Goal: Information Seeking & Learning: Learn about a topic

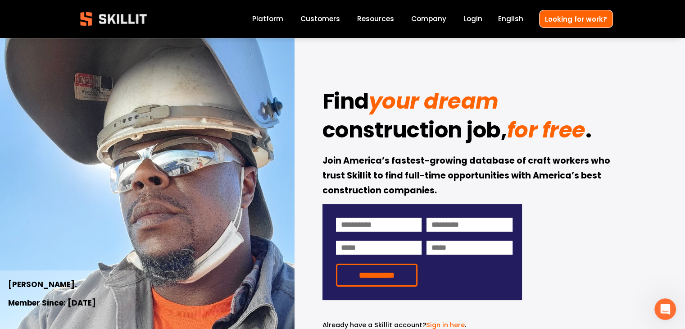
click at [338, 23] on link "Customers" at bounding box center [320, 19] width 40 height 12
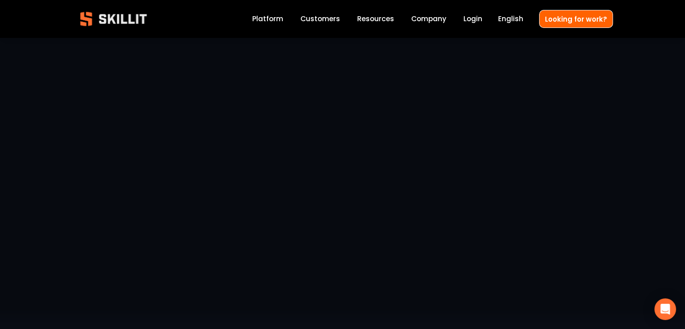
drag, startPoint x: 689, startPoint y: 37, endPoint x: 671, endPoint y: 18, distance: 25.5
click at [381, 14] on span "Resources" at bounding box center [375, 19] width 37 height 10
click at [0, 0] on span "Pricing" at bounding box center [0, 0] width 0 height 0
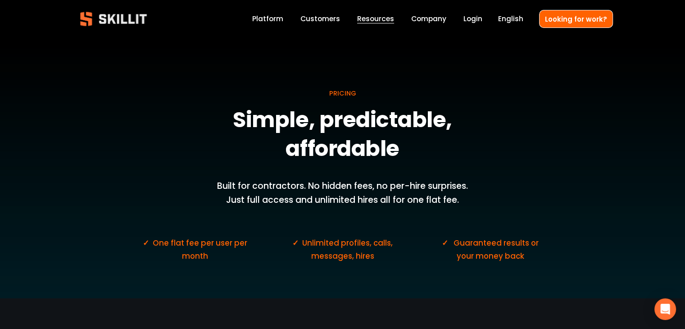
click at [434, 26] on div at bounding box center [342, 149] width 685 height 298
click at [434, 23] on link "Company" at bounding box center [428, 19] width 35 height 12
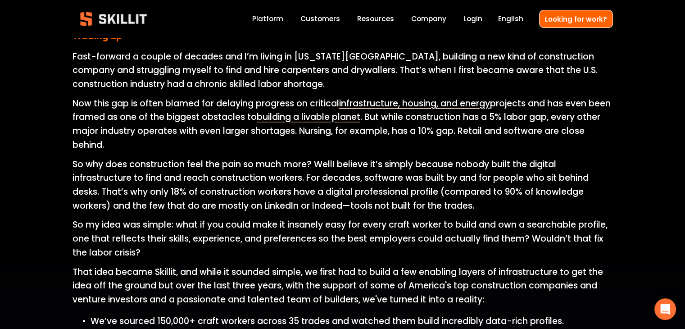
scroll to position [605, 0]
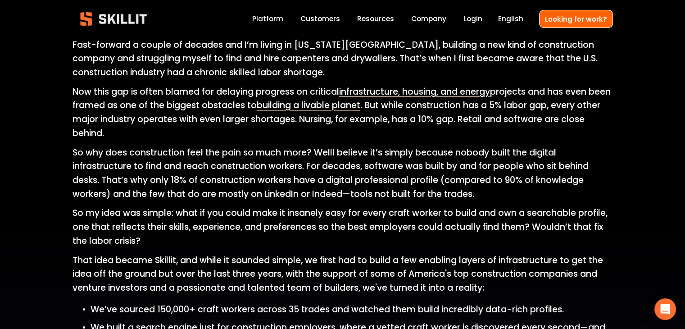
drag, startPoint x: 689, startPoint y: 27, endPoint x: 691, endPoint y: 85, distance: 57.2
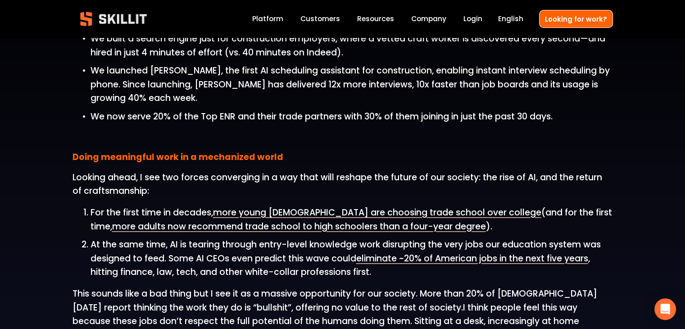
scroll to position [901, 0]
